Goal: Find specific page/section: Find specific page/section

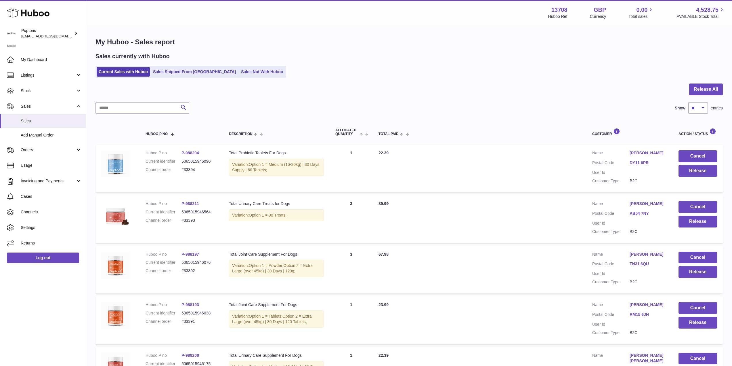
click at [239, 73] on link "Sales Not With Huboo" at bounding box center [262, 71] width 46 height 9
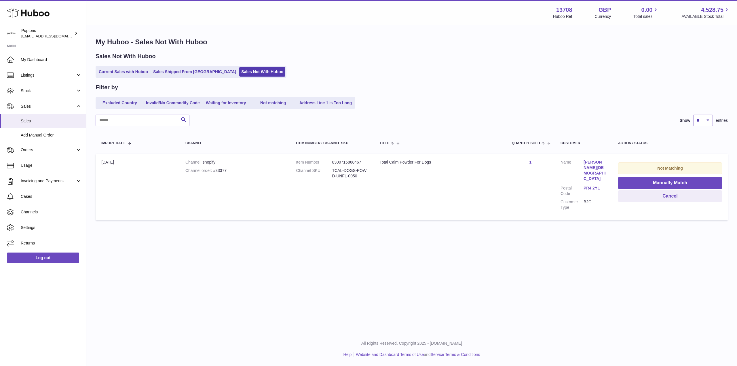
click at [134, 75] on link "Current Sales with Huboo" at bounding box center [123, 71] width 53 height 9
